Goal: Book appointment/travel/reservation

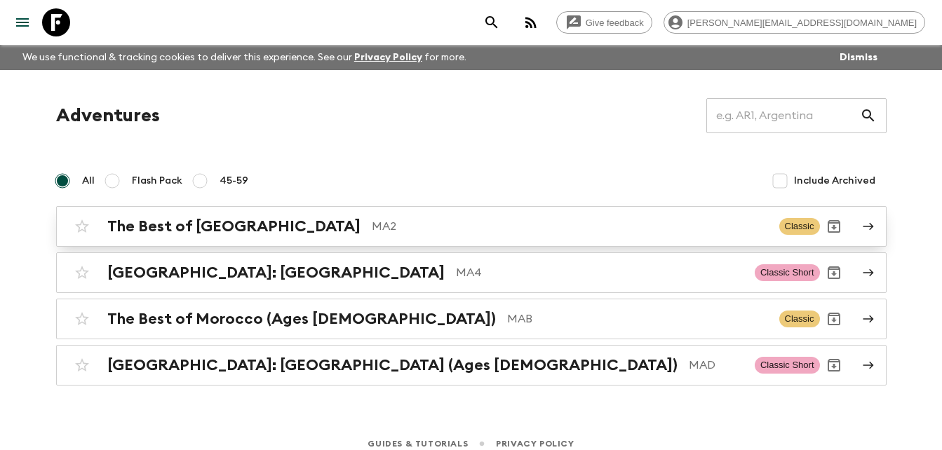
drag, startPoint x: 0, startPoint y: 0, endPoint x: 229, endPoint y: 227, distance: 321.9
click at [229, 227] on h2 "The Best of [GEOGRAPHIC_DATA]" at bounding box center [233, 226] width 253 height 18
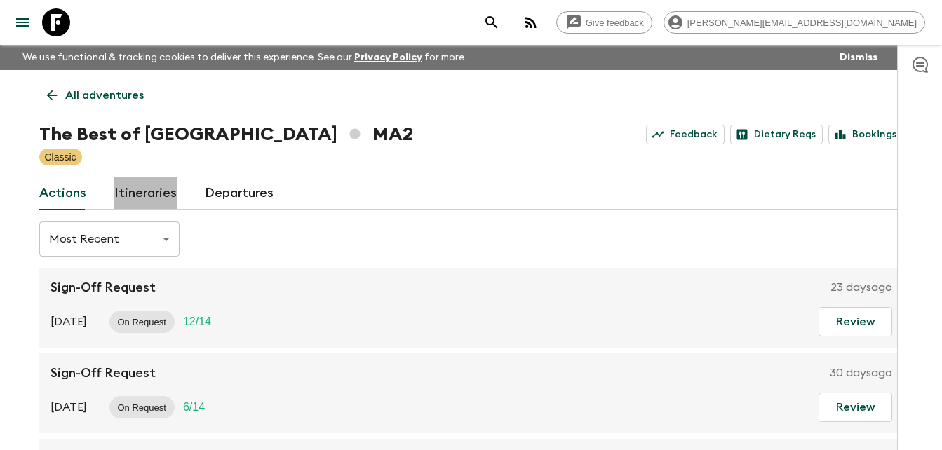
click at [154, 189] on link "Itineraries" at bounding box center [145, 194] width 62 height 34
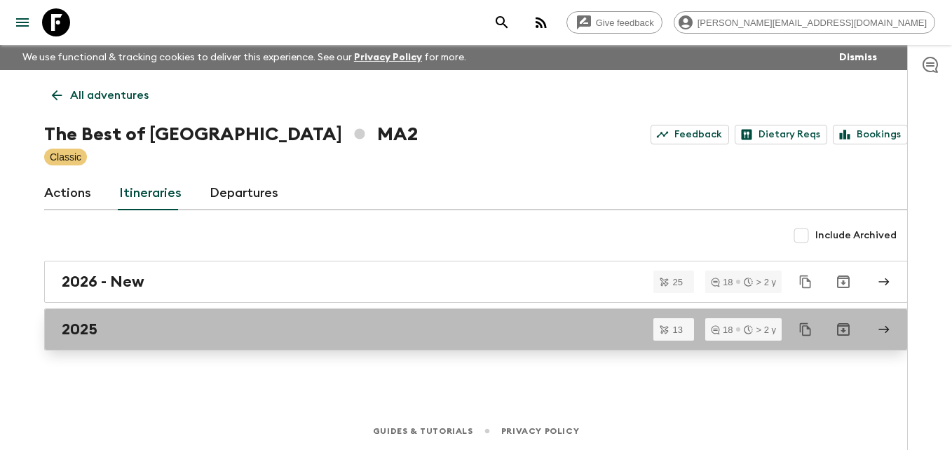
click at [104, 328] on div "2025" at bounding box center [463, 330] width 802 height 18
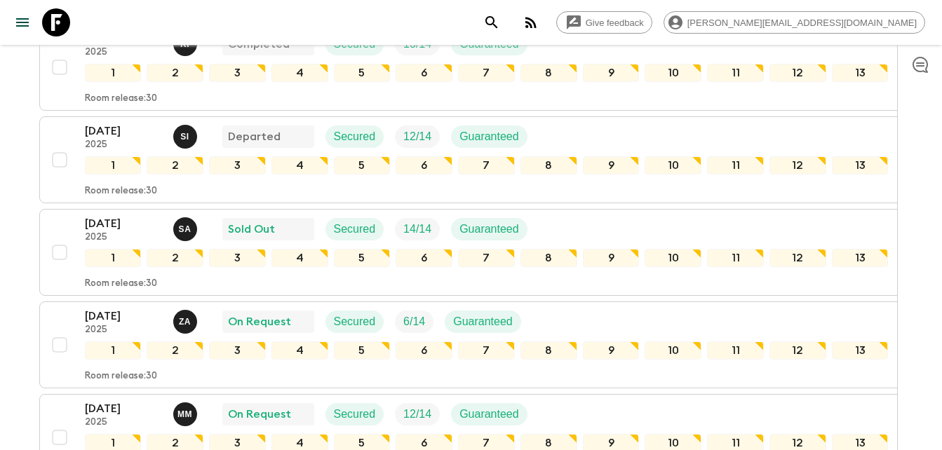
scroll to position [283, 0]
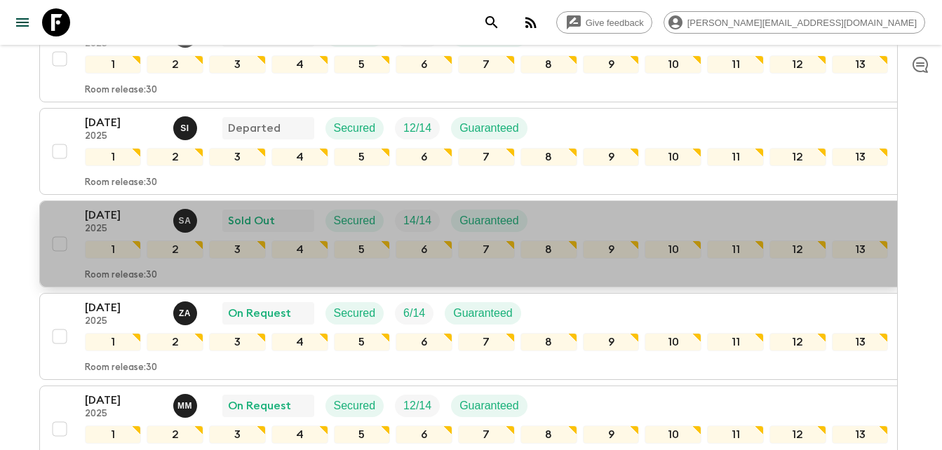
click at [122, 214] on p "[DATE]" at bounding box center [123, 215] width 77 height 17
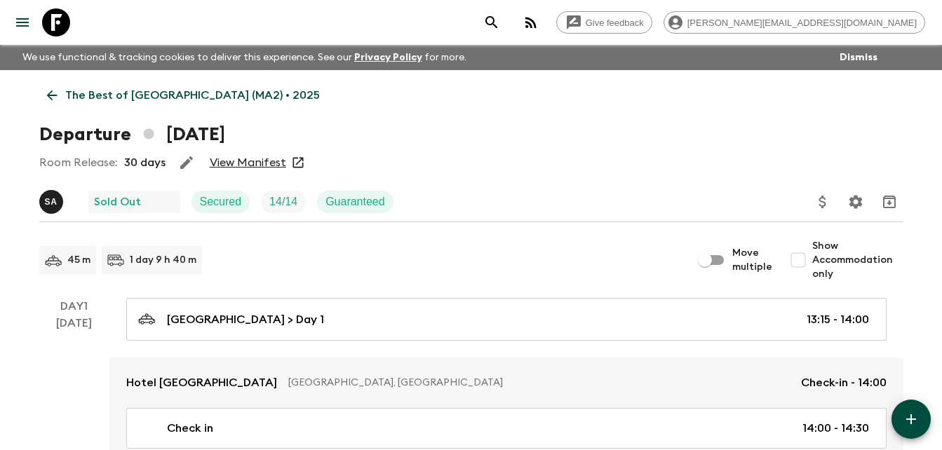
click at [255, 161] on link "View Manifest" at bounding box center [248, 163] width 76 height 14
